Goal: Task Accomplishment & Management: Complete application form

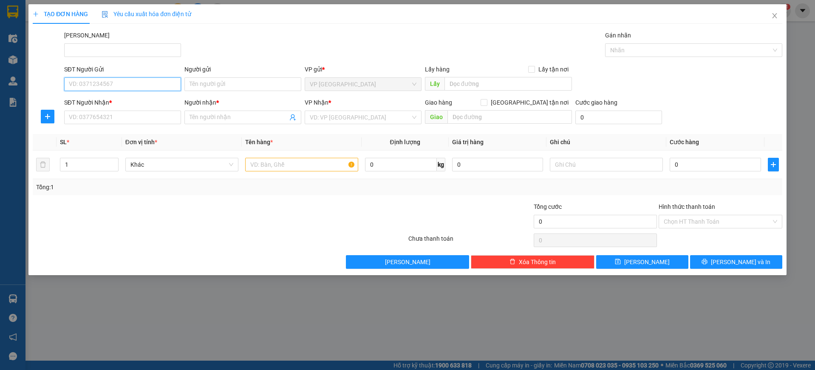
paste input "0376060195"
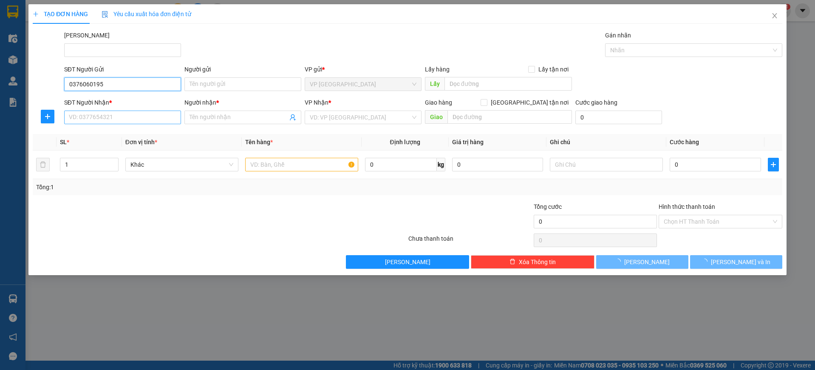
type input "0376060195"
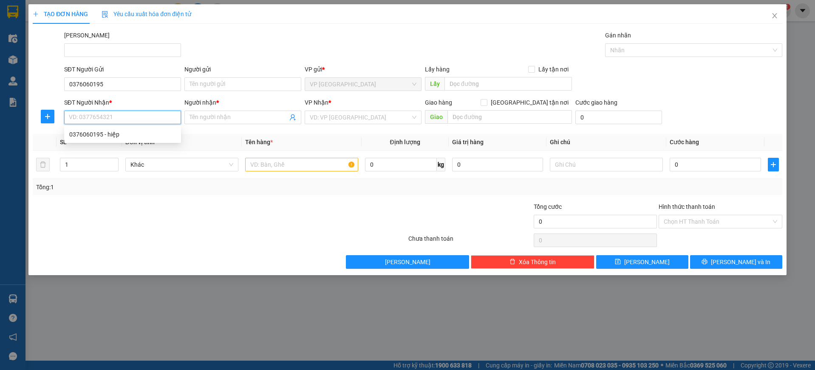
paste input "0376060195"
type input "0376060195"
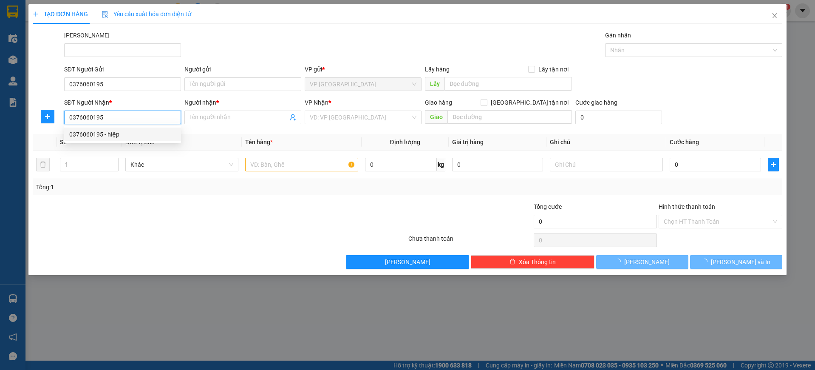
click at [136, 138] on div "0376060195 - hiệp" at bounding box center [122, 134] width 107 height 9
type input "hiệp"
type input "300.000"
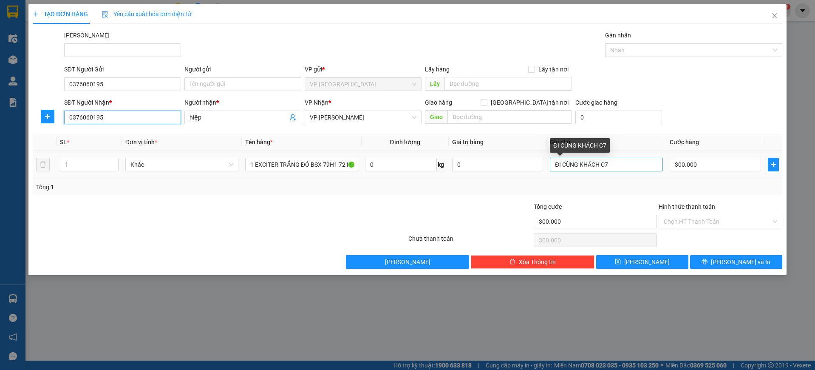
type input "0376060195"
click at [635, 164] on input "ĐI CÙNG KHÁCH C7" at bounding box center [606, 165] width 113 height 14
type input "ĐI CÙNG KHÁCH C6"
click at [635, 191] on div "Tổng: 1" at bounding box center [407, 186] width 743 height 9
click at [704, 224] on input "Hình thức thanh toán" at bounding box center [718, 221] width 108 height 13
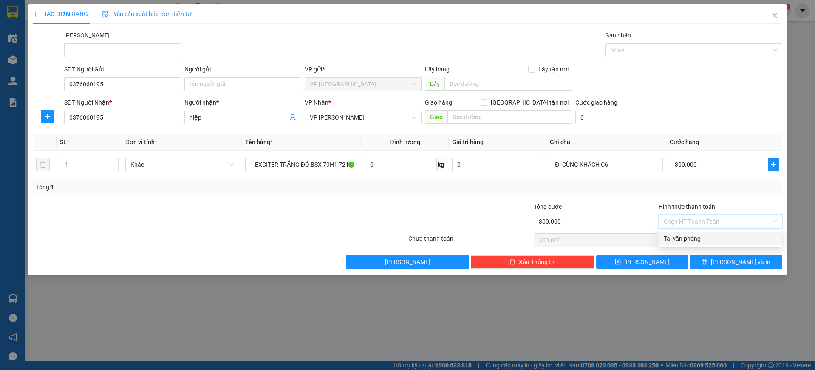
click at [736, 239] on div "Tại văn phòng" at bounding box center [720, 238] width 113 height 9
type input "0"
click at [736, 261] on span "[PERSON_NAME] và In" at bounding box center [740, 261] width 59 height 9
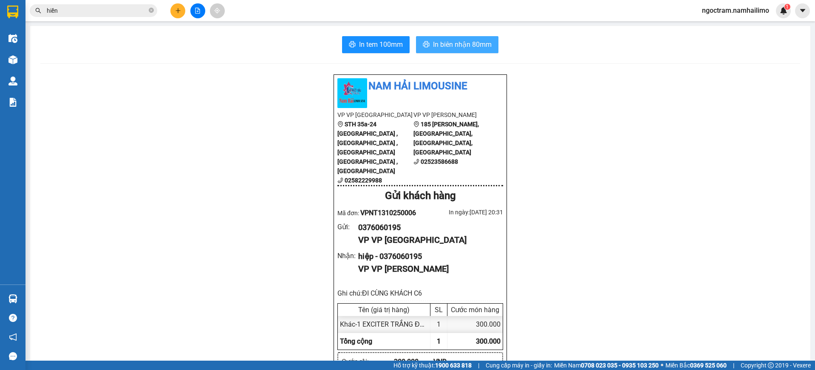
click at [466, 47] on span "In biên nhận 80mm" at bounding box center [462, 44] width 59 height 11
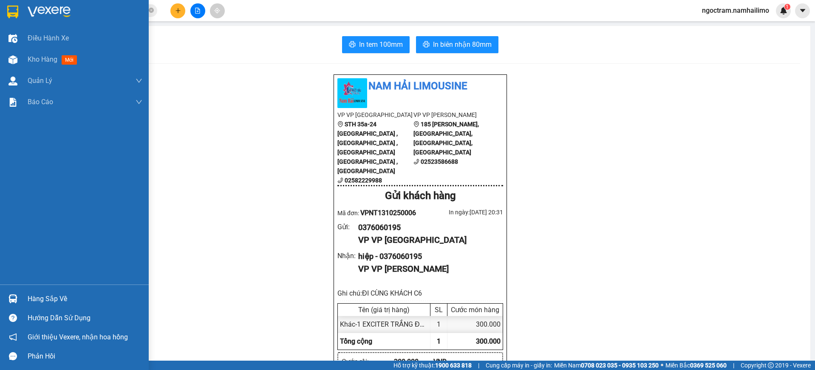
click at [14, 11] on img at bounding box center [12, 12] width 11 height 13
